Goal: Task Accomplishment & Management: Use online tool/utility

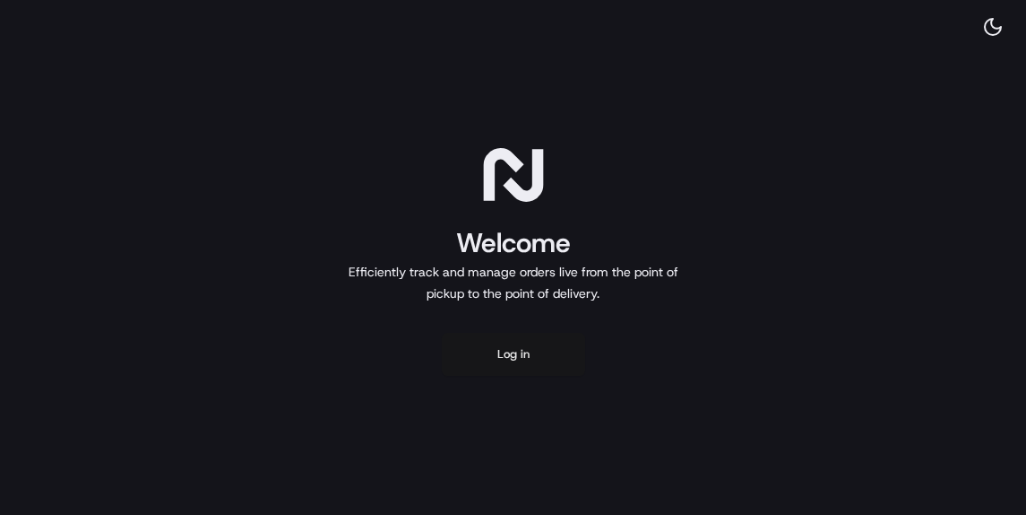
click at [499, 342] on button "Log in" at bounding box center [513, 354] width 143 height 43
